Goal: Task Accomplishment & Management: Use online tool/utility

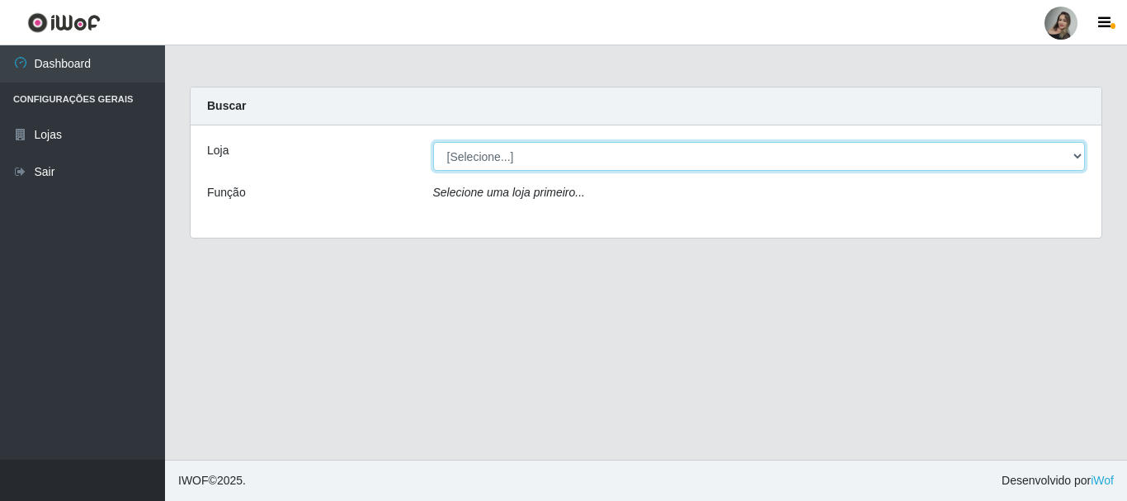
click at [1080, 160] on select "[Selecione...] Supermercado Sao Francisco - Amarante" at bounding box center [759, 156] width 652 height 29
select select "383"
click at [433, 142] on select "[Selecione...] Supermercado Sao Francisco - Amarante" at bounding box center [759, 156] width 652 height 29
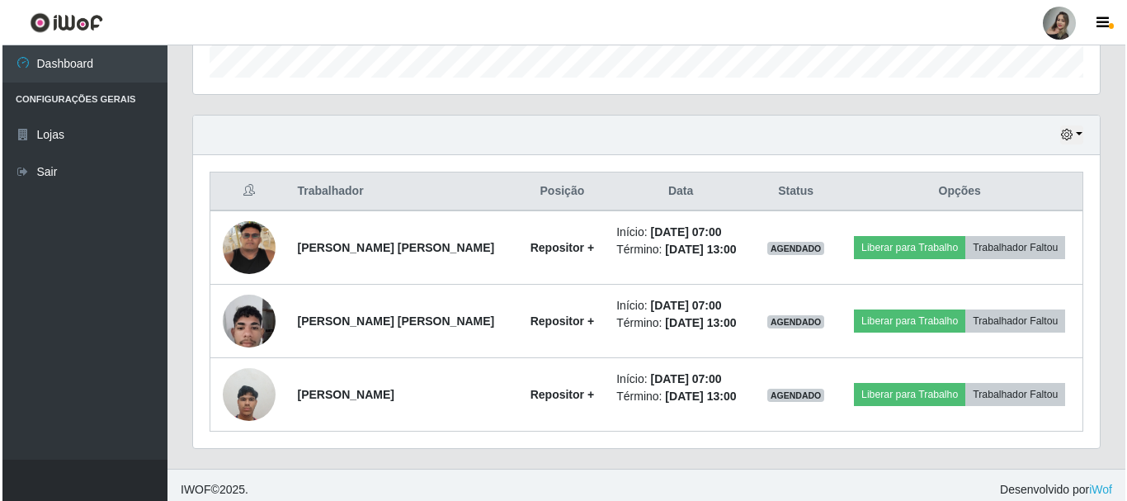
scroll to position [521, 0]
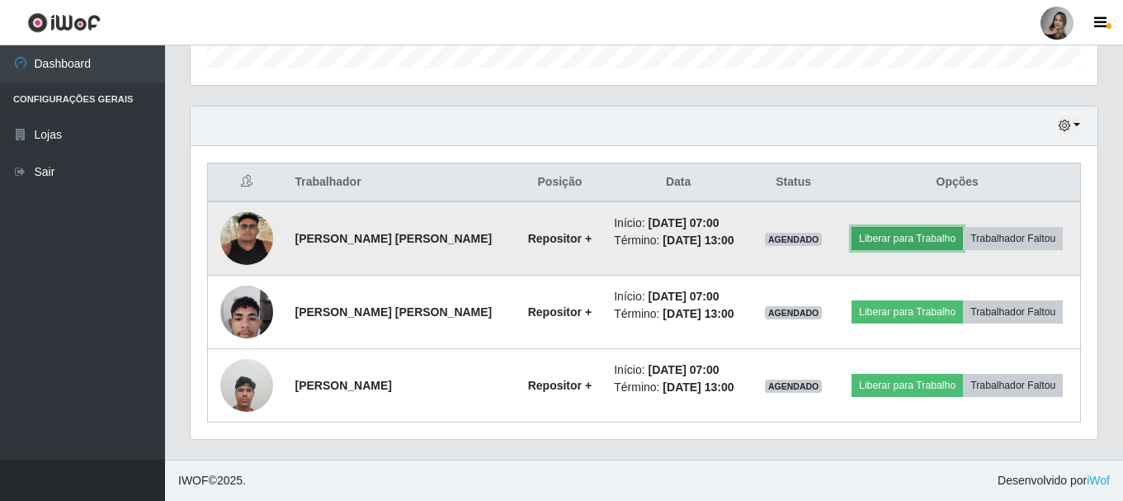
click at [877, 235] on button "Liberar para Trabalho" at bounding box center [906, 238] width 111 height 23
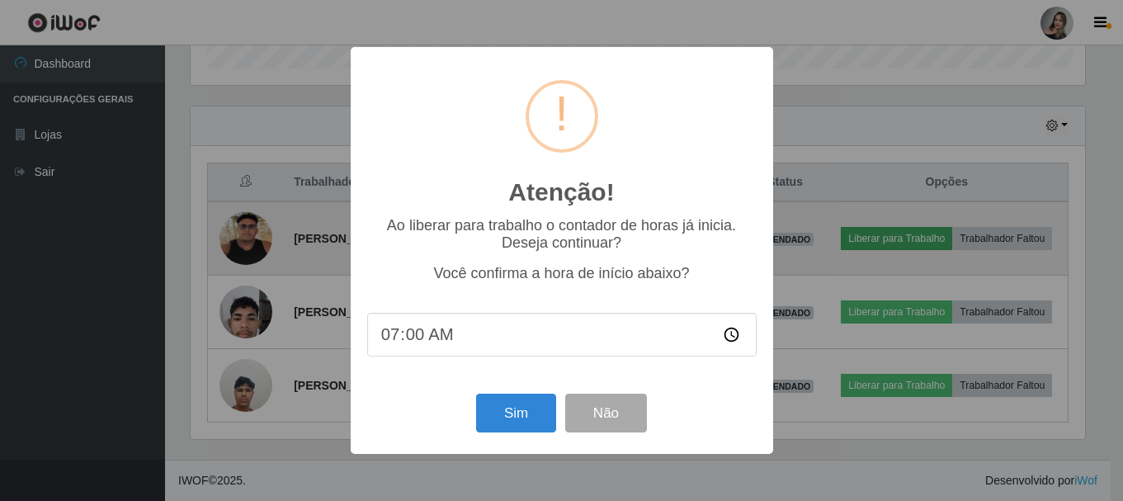
scroll to position [342, 898]
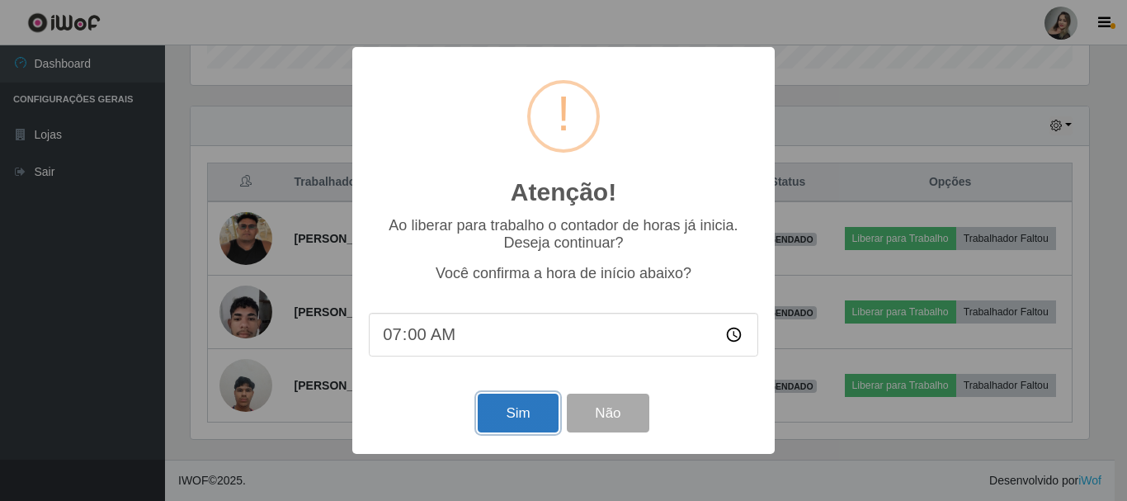
click at [517, 426] on button "Sim" at bounding box center [518, 412] width 80 height 39
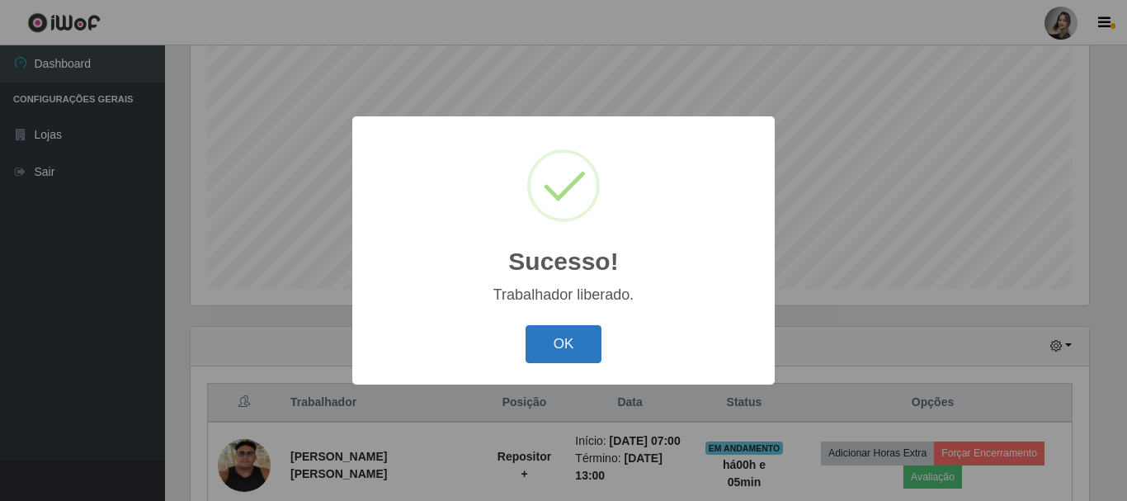
click at [591, 338] on button "OK" at bounding box center [563, 344] width 77 height 39
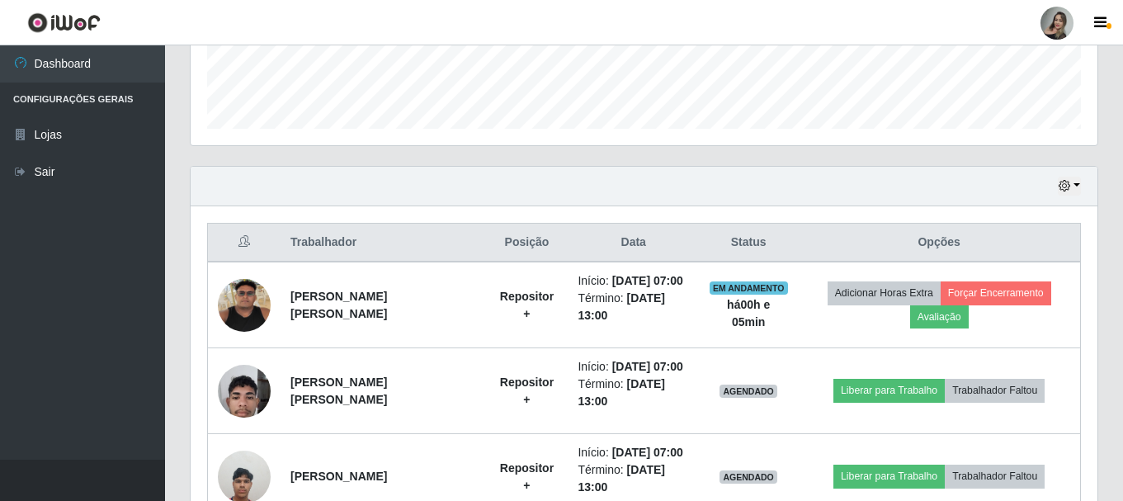
scroll to position [558, 0]
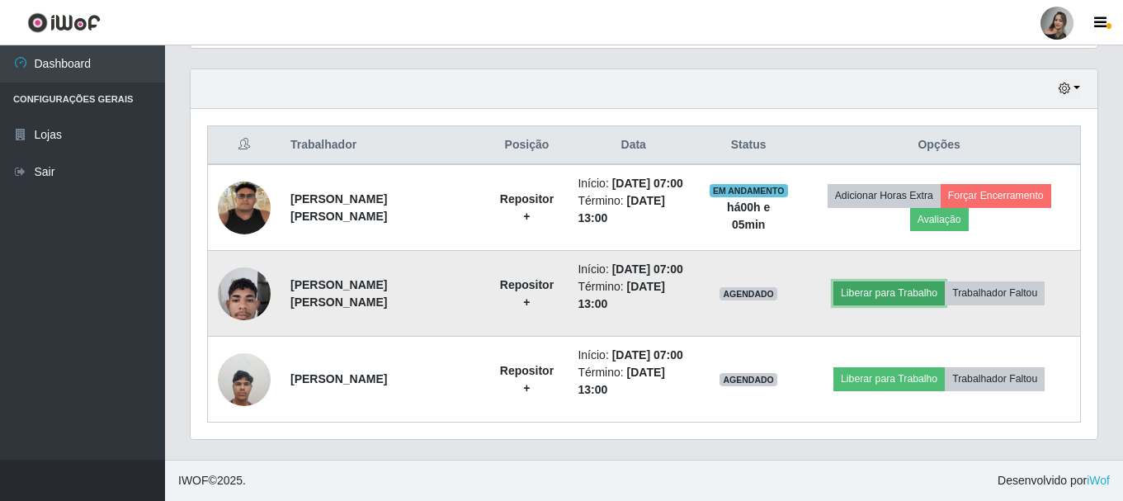
click at [884, 295] on button "Liberar para Trabalho" at bounding box center [888, 292] width 111 height 23
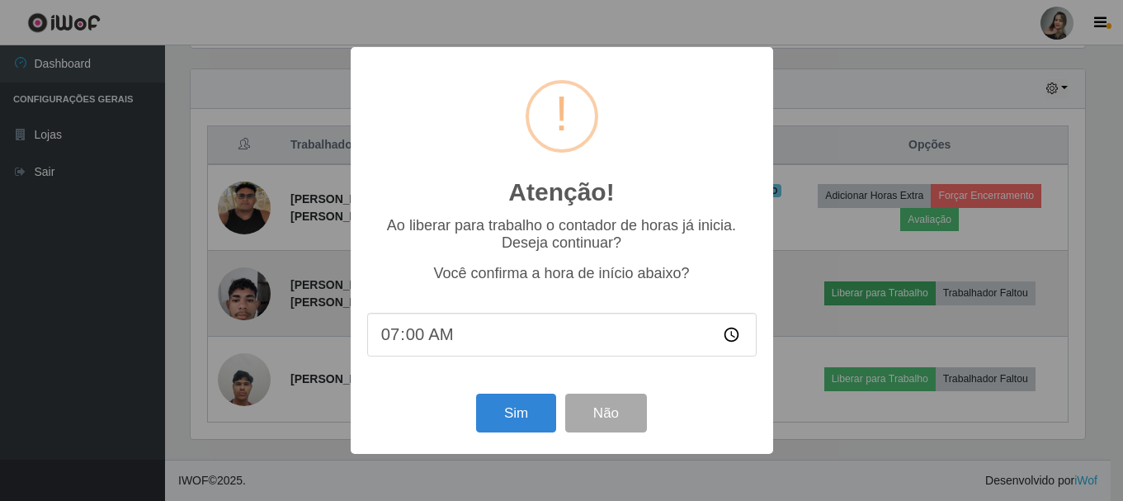
scroll to position [342, 898]
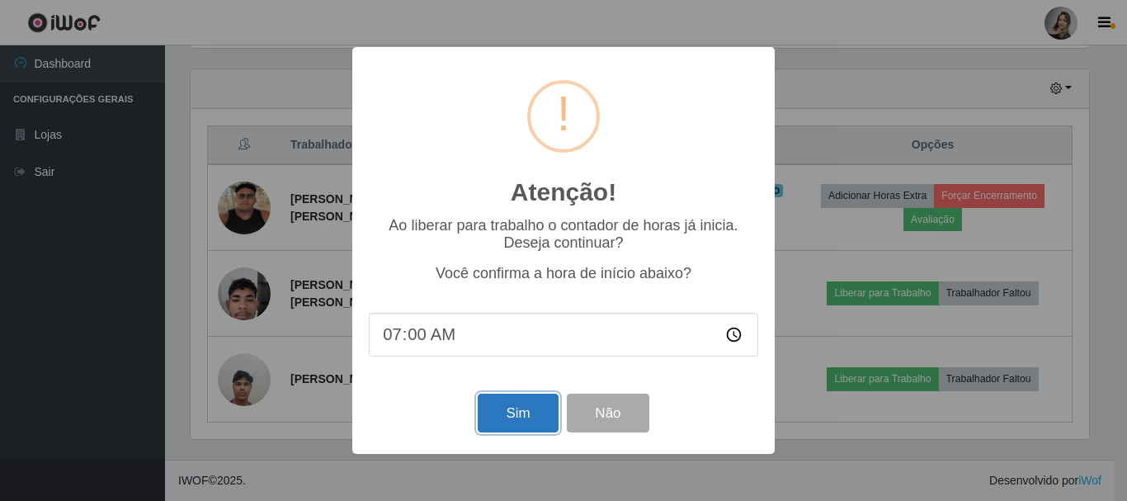
click at [520, 407] on button "Sim" at bounding box center [518, 412] width 80 height 39
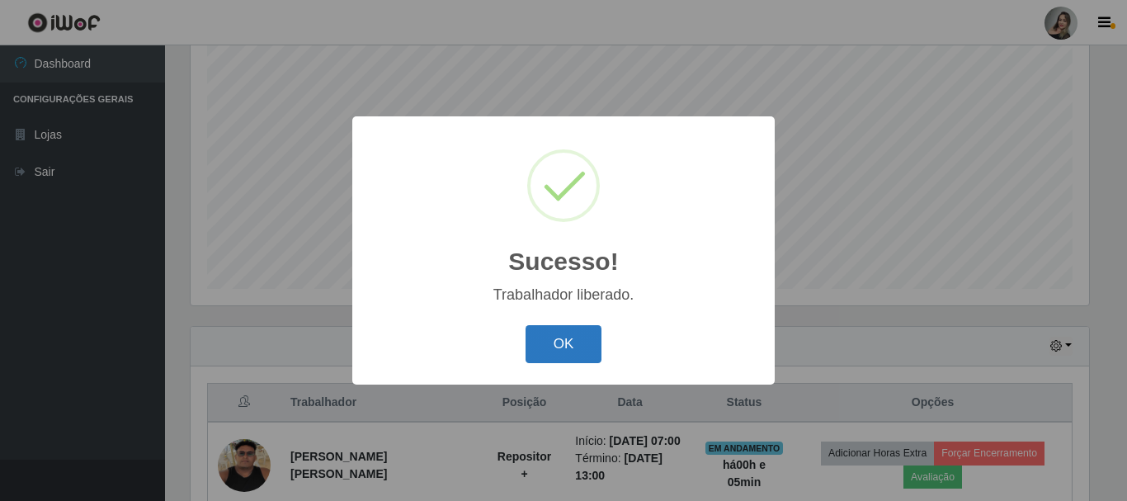
click at [547, 351] on button "OK" at bounding box center [563, 344] width 77 height 39
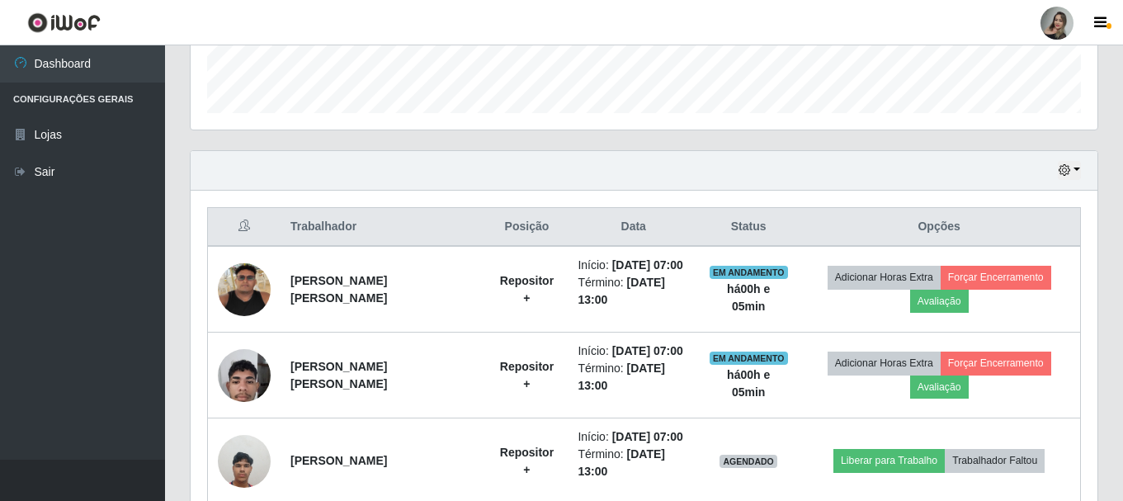
scroll to position [558, 0]
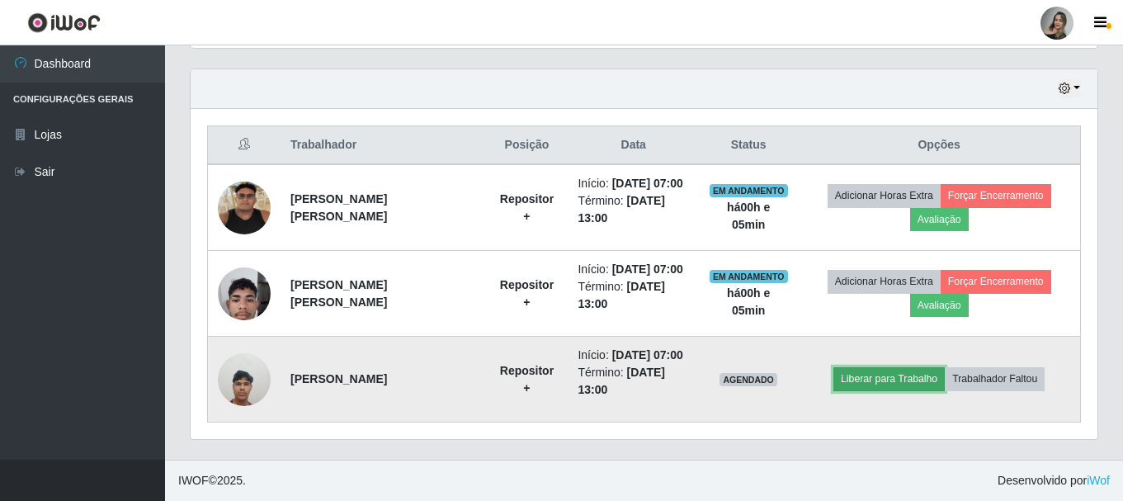
click at [874, 378] on button "Liberar para Trabalho" at bounding box center [888, 378] width 111 height 23
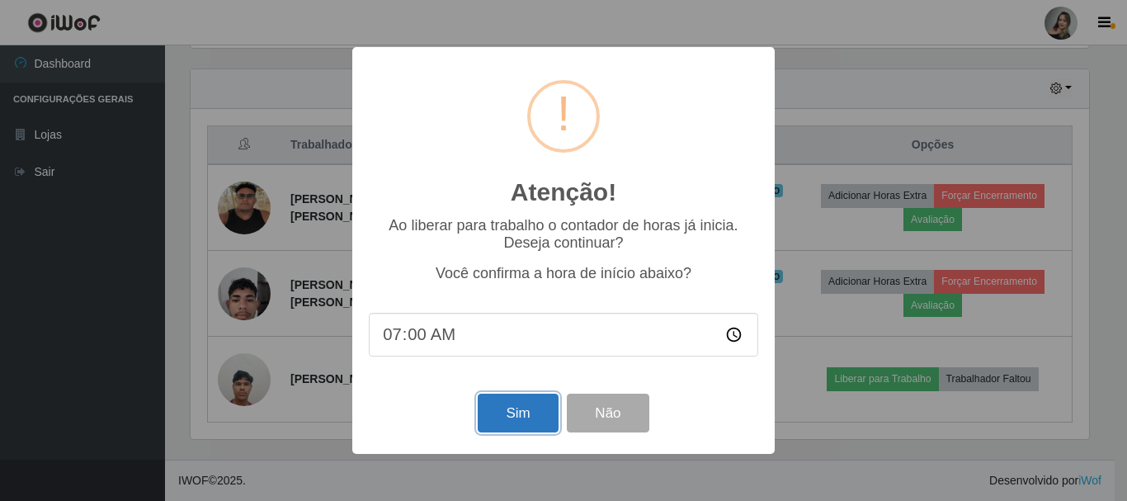
click at [491, 416] on button "Sim" at bounding box center [518, 412] width 80 height 39
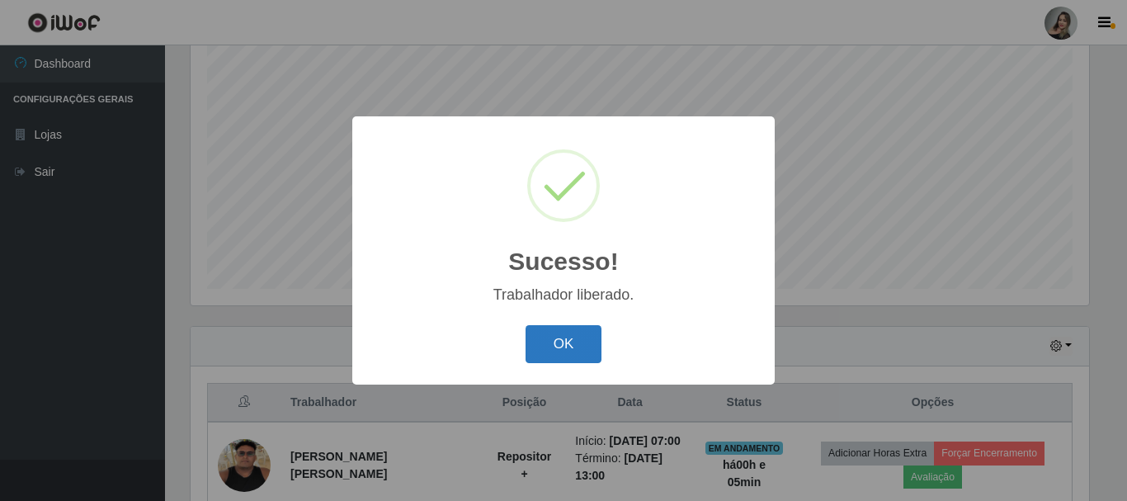
click at [588, 346] on button "OK" at bounding box center [563, 344] width 77 height 39
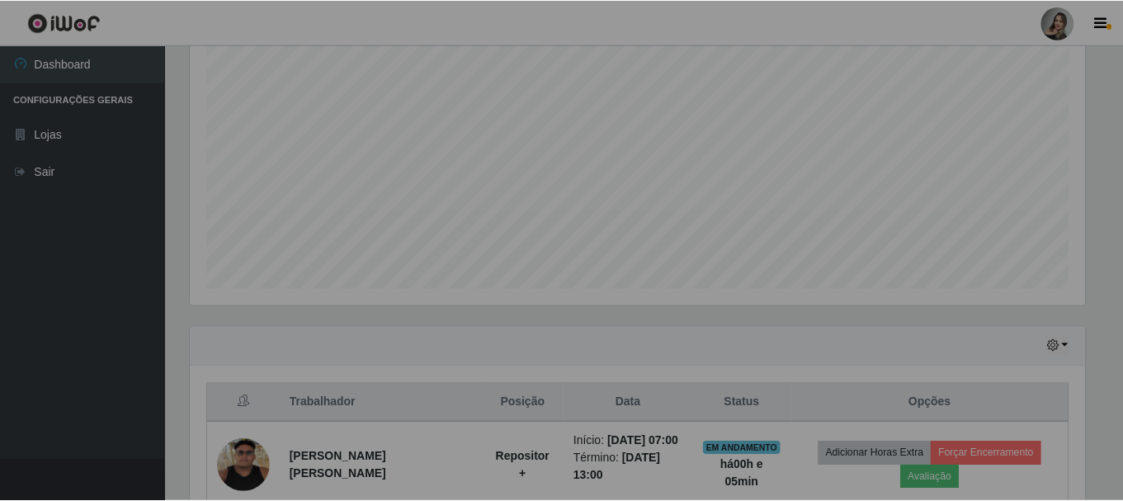
scroll to position [342, 906]
